Goal: Transaction & Acquisition: Obtain resource

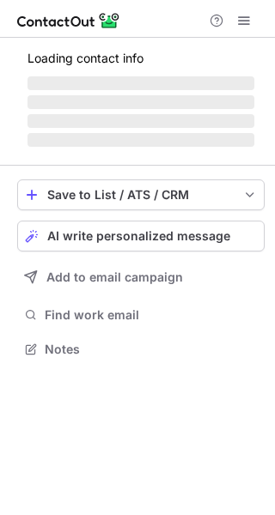
scroll to position [347, 275]
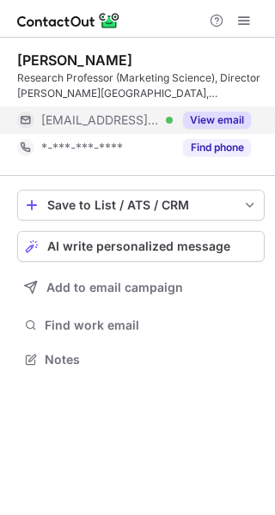
click at [219, 119] on button "View email" at bounding box center [217, 120] width 68 height 17
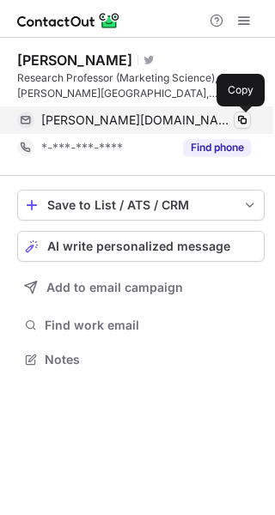
click at [242, 115] on span at bounding box center [242, 120] width 14 height 14
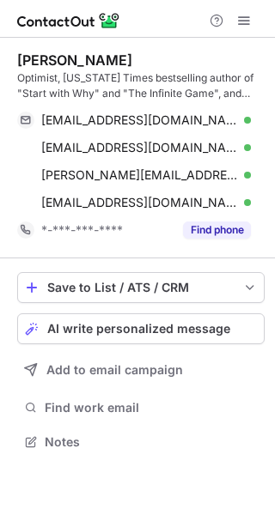
scroll to position [429, 275]
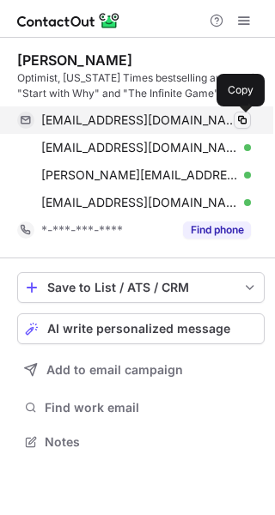
click at [244, 118] on span at bounding box center [242, 120] width 14 height 14
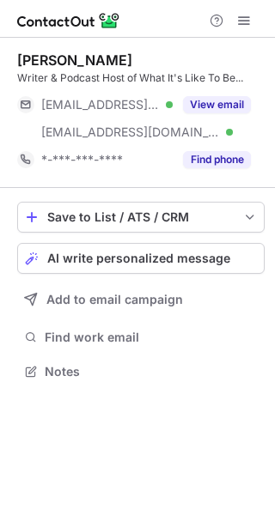
scroll to position [359, 275]
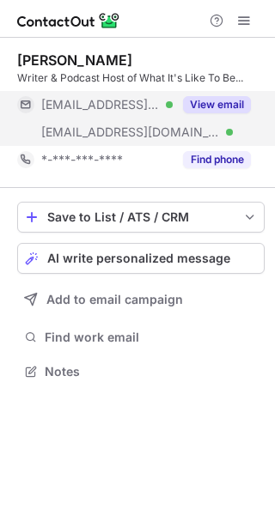
click at [243, 100] on button "View email" at bounding box center [217, 104] width 68 height 17
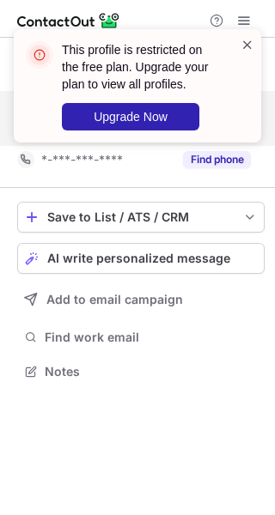
click at [246, 40] on span at bounding box center [247, 44] width 14 height 17
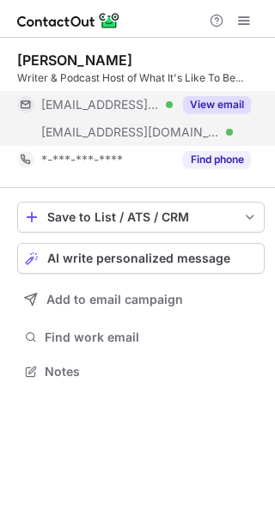
click at [133, 138] on div "This profile is restricted on the free plan. Upgrade your plan to view all prof…" at bounding box center [137, 257] width 275 height 515
click at [190, 110] on button "View email" at bounding box center [217, 104] width 68 height 17
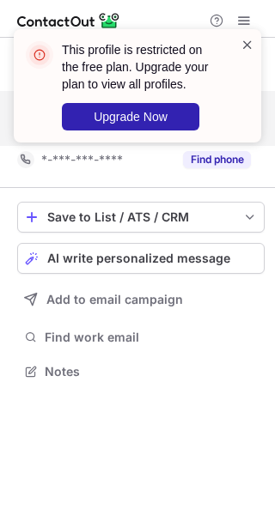
click at [246, 40] on span at bounding box center [247, 44] width 14 height 17
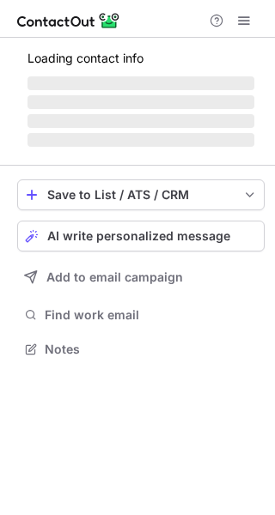
scroll to position [359, 275]
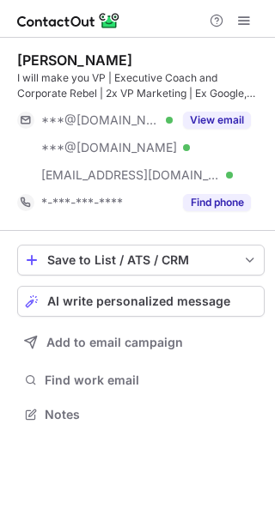
click at [238, 96] on div "I will make you VP | Executive Coach and Corporate Rebel | 2x VP Marketing | Ex…" at bounding box center [140, 85] width 247 height 31
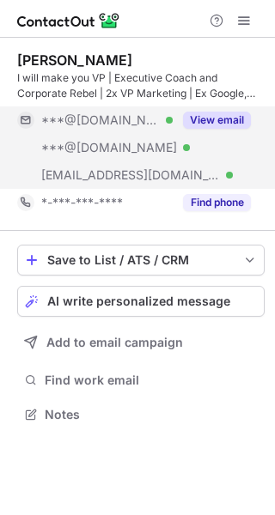
click at [235, 112] on button "View email" at bounding box center [217, 120] width 68 height 17
